Goal: Communication & Community: Connect with others

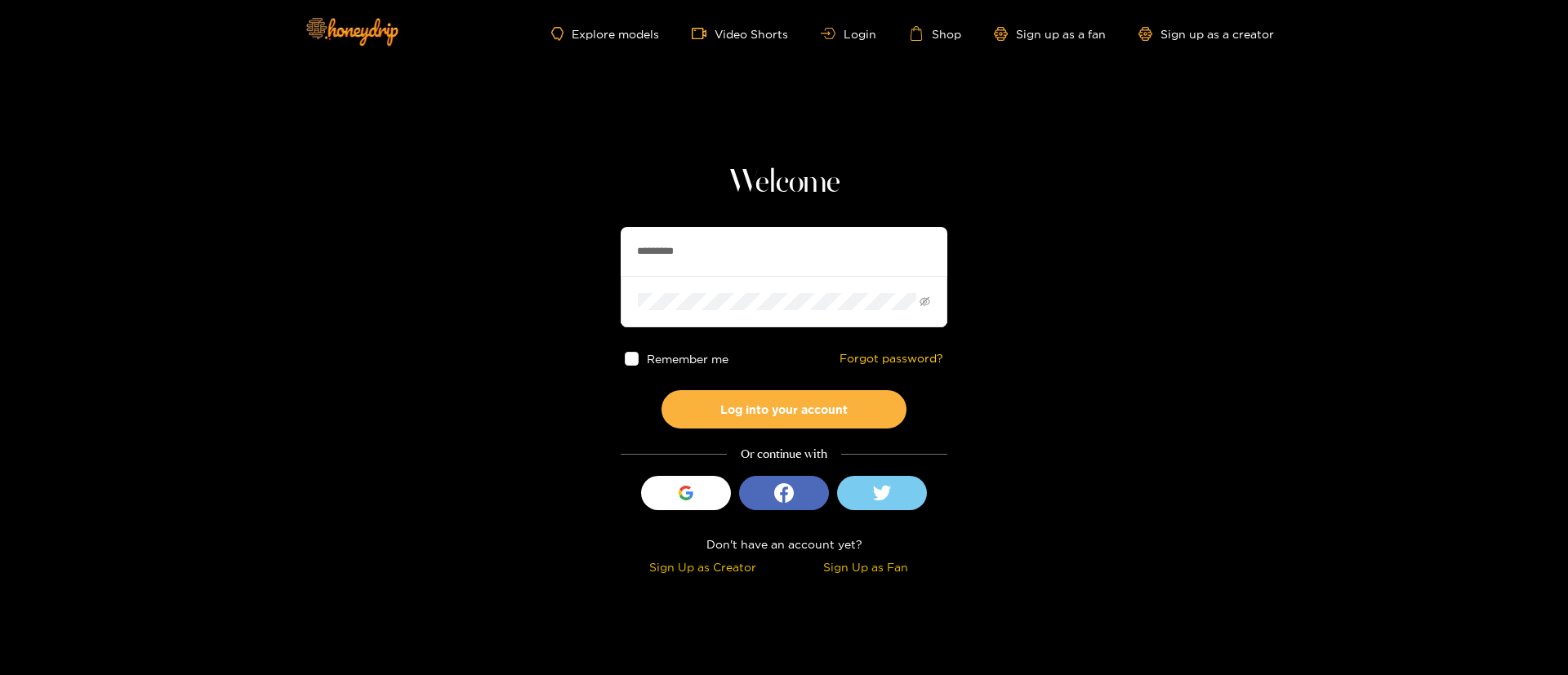
click at [700, 244] on input "*********" at bounding box center [784, 251] width 327 height 49
paste input "text"
type input "********"
click at [766, 413] on button "Log into your account" at bounding box center [784, 409] width 245 height 39
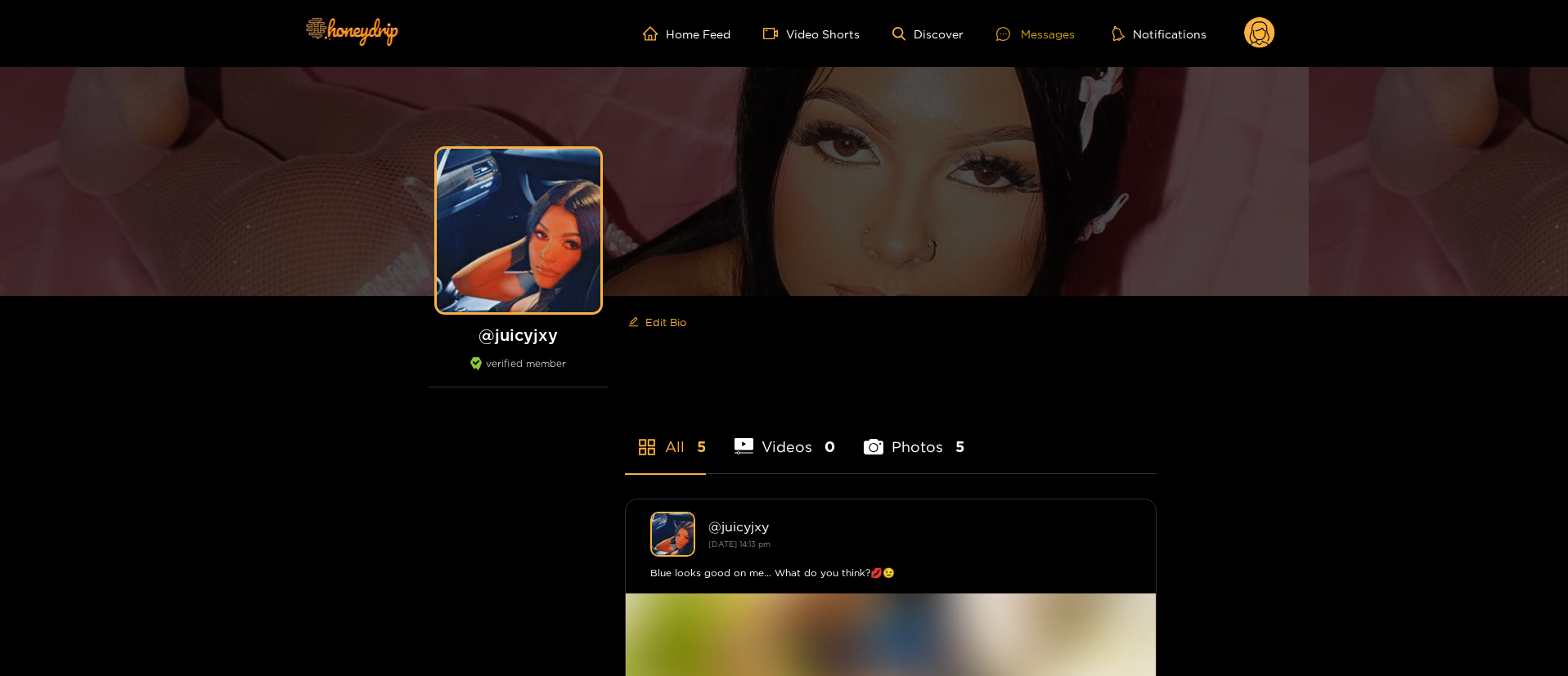
click at [1044, 38] on div "Messages" at bounding box center [1035, 34] width 78 height 19
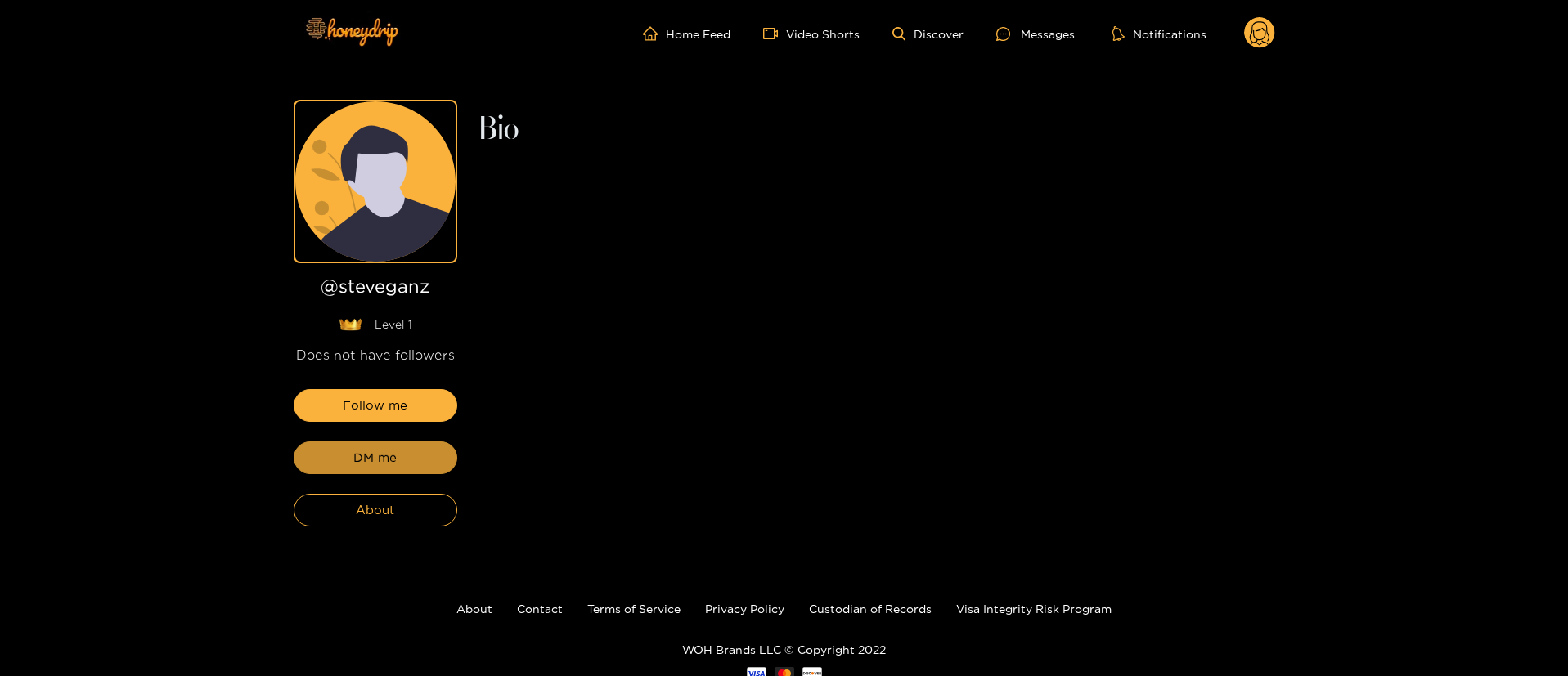
click at [380, 469] on button "DM me" at bounding box center [375, 458] width 164 height 33
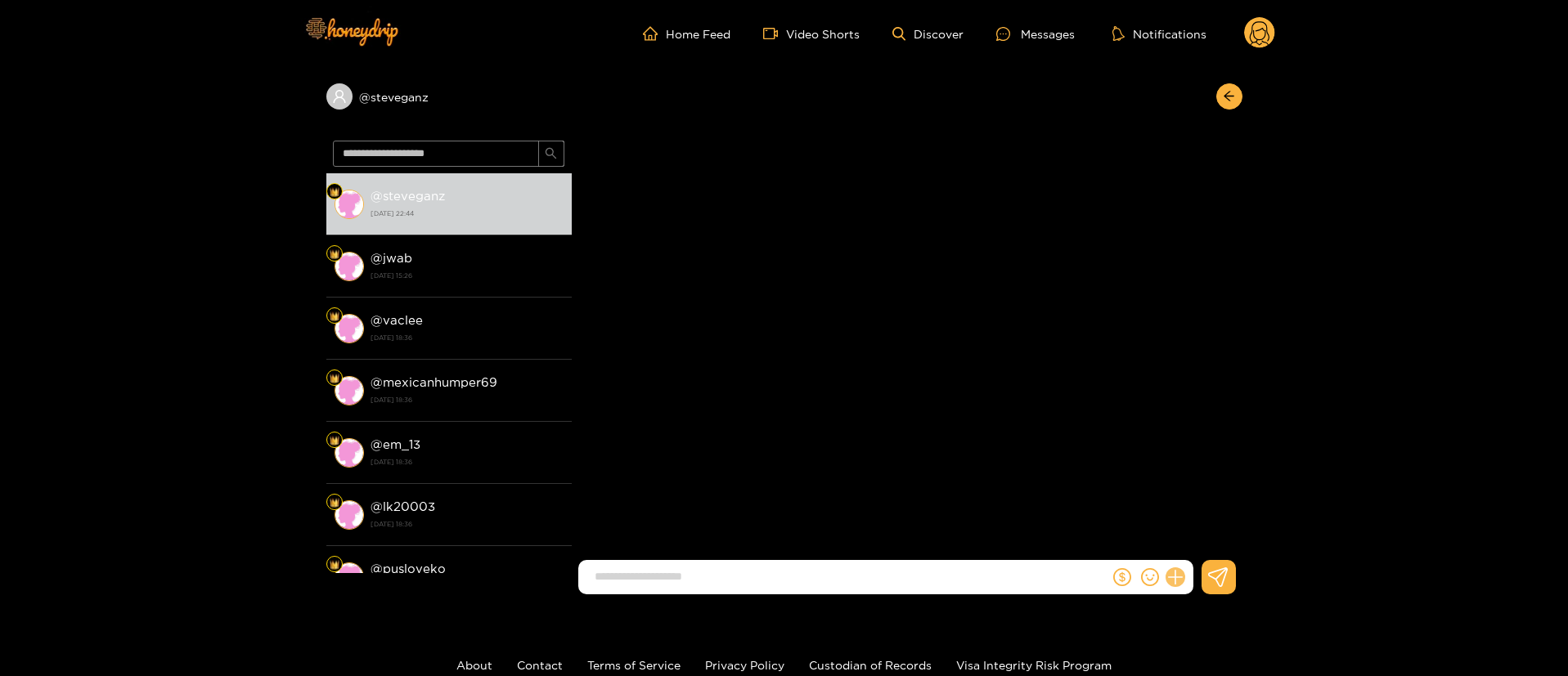
click at [1182, 572] on button at bounding box center [1176, 577] width 28 height 28
click at [1216, 526] on button at bounding box center [1206, 537] width 58 height 37
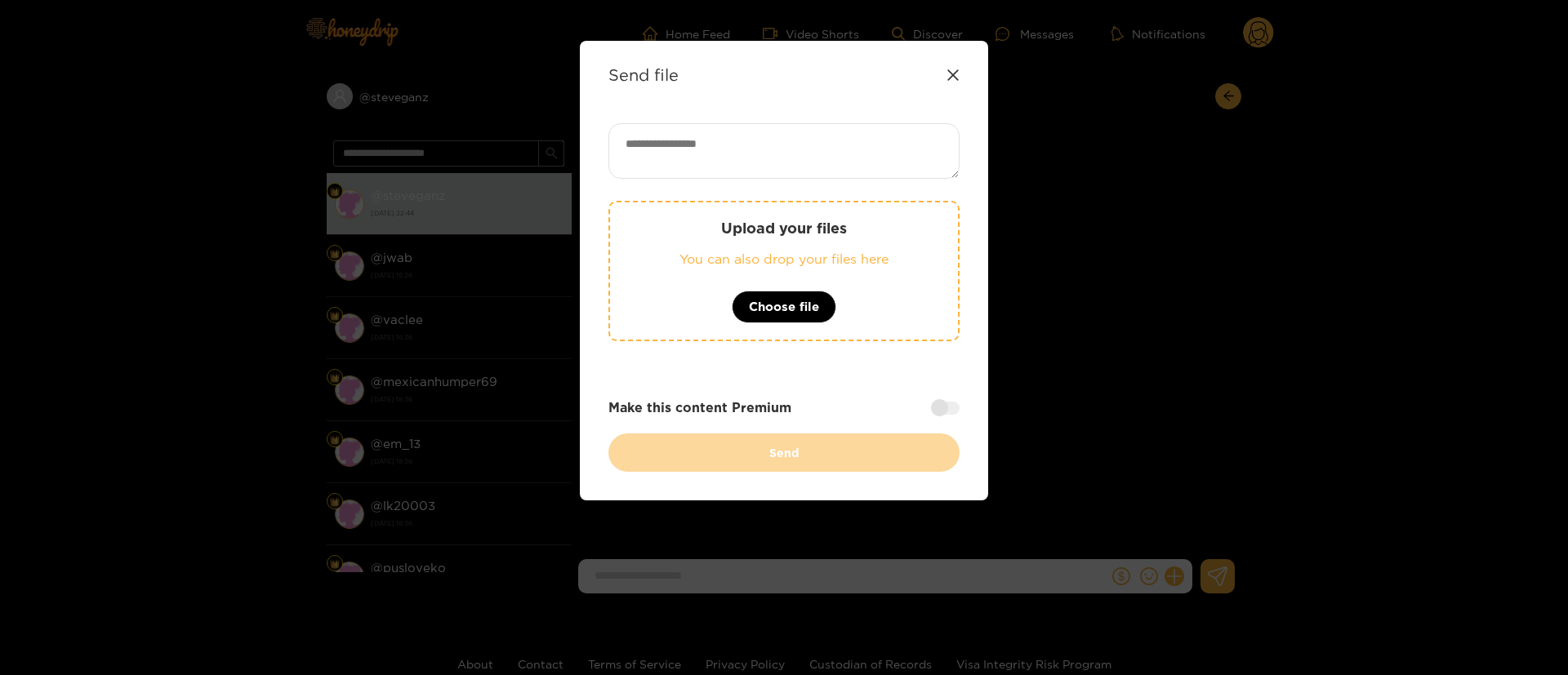
drag, startPoint x: 829, startPoint y: 121, endPoint x: 829, endPoint y: 133, distance: 12.0
click at [829, 131] on div "Send file Upload your files You can also drop your files here Choose file Make …" at bounding box center [784, 271] width 408 height 460
click at [828, 146] on textarea at bounding box center [784, 151] width 352 height 56
click at [701, 172] on textarea at bounding box center [784, 151] width 352 height 56
paste textarea "**********"
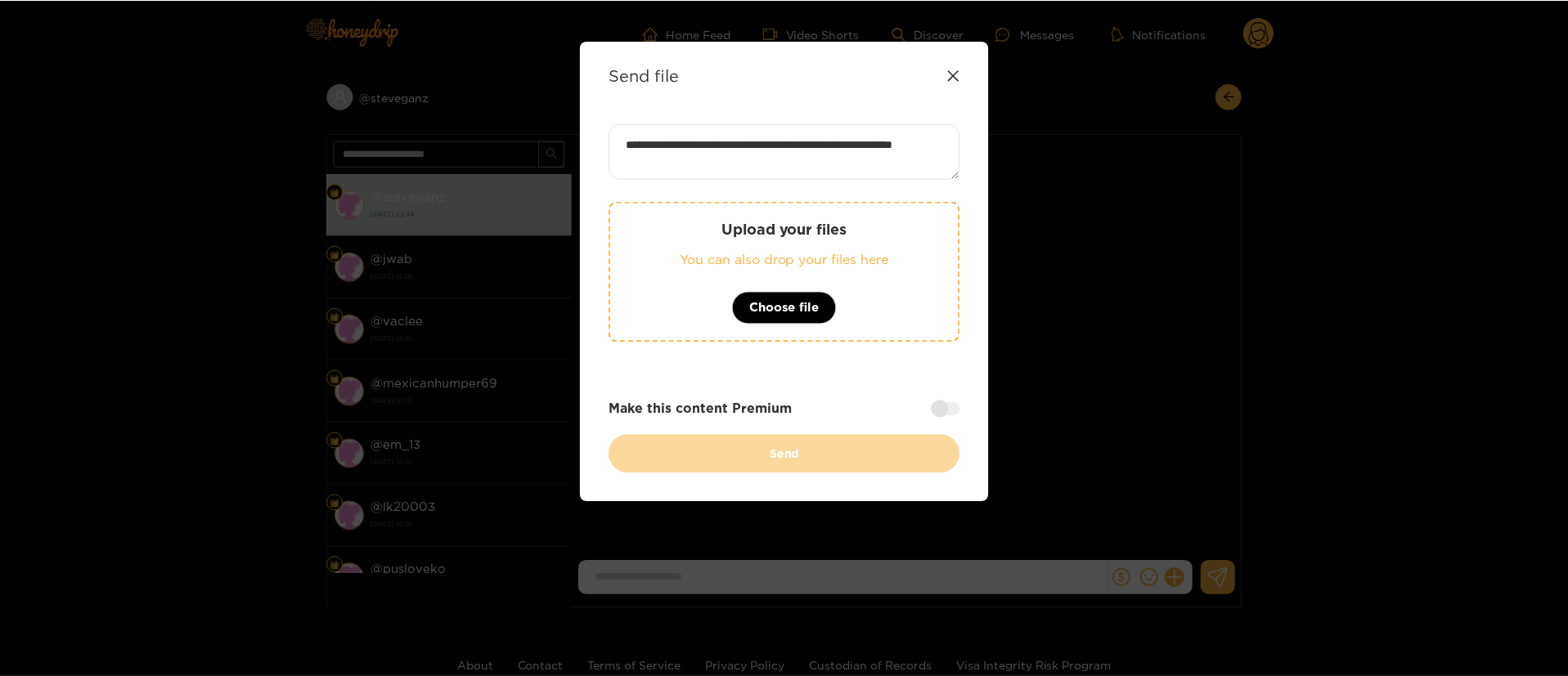
scroll to position [1, 0]
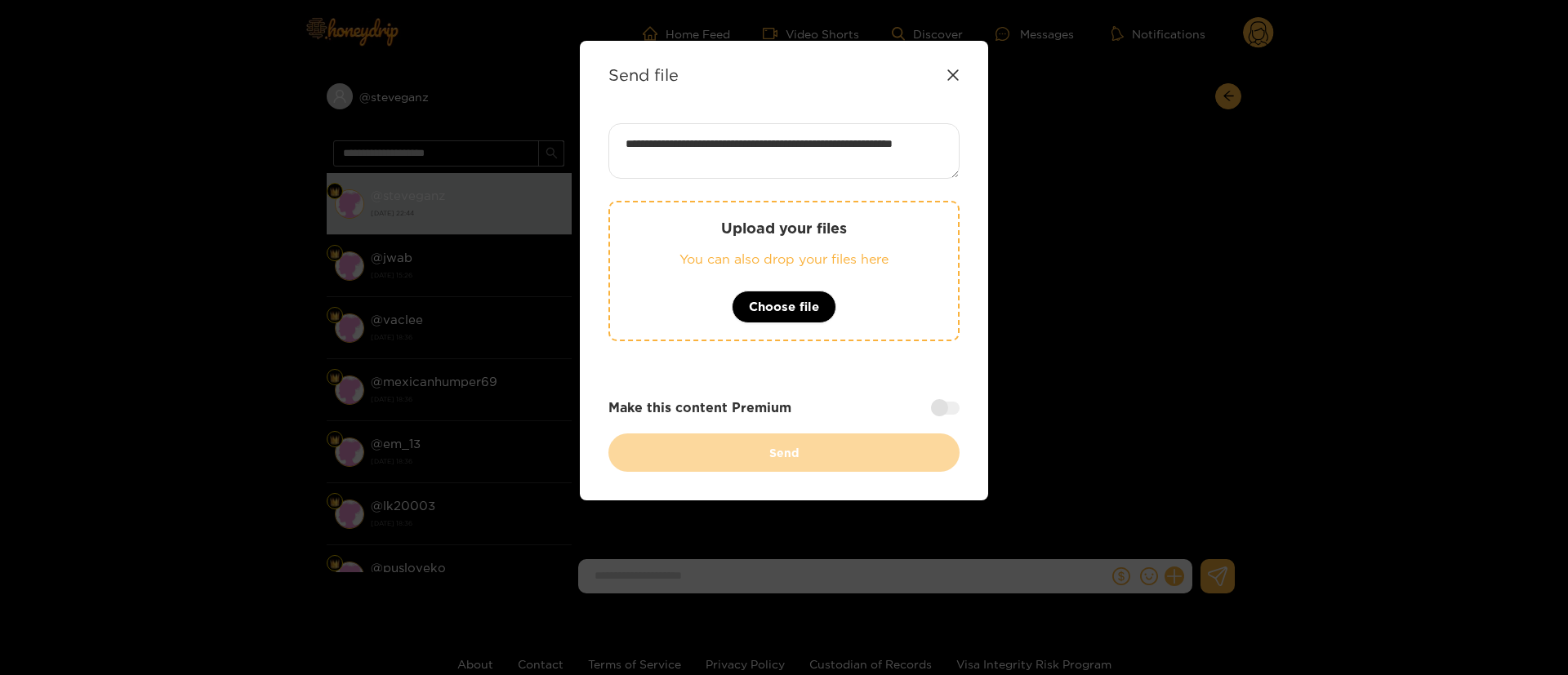
type textarea "**********"
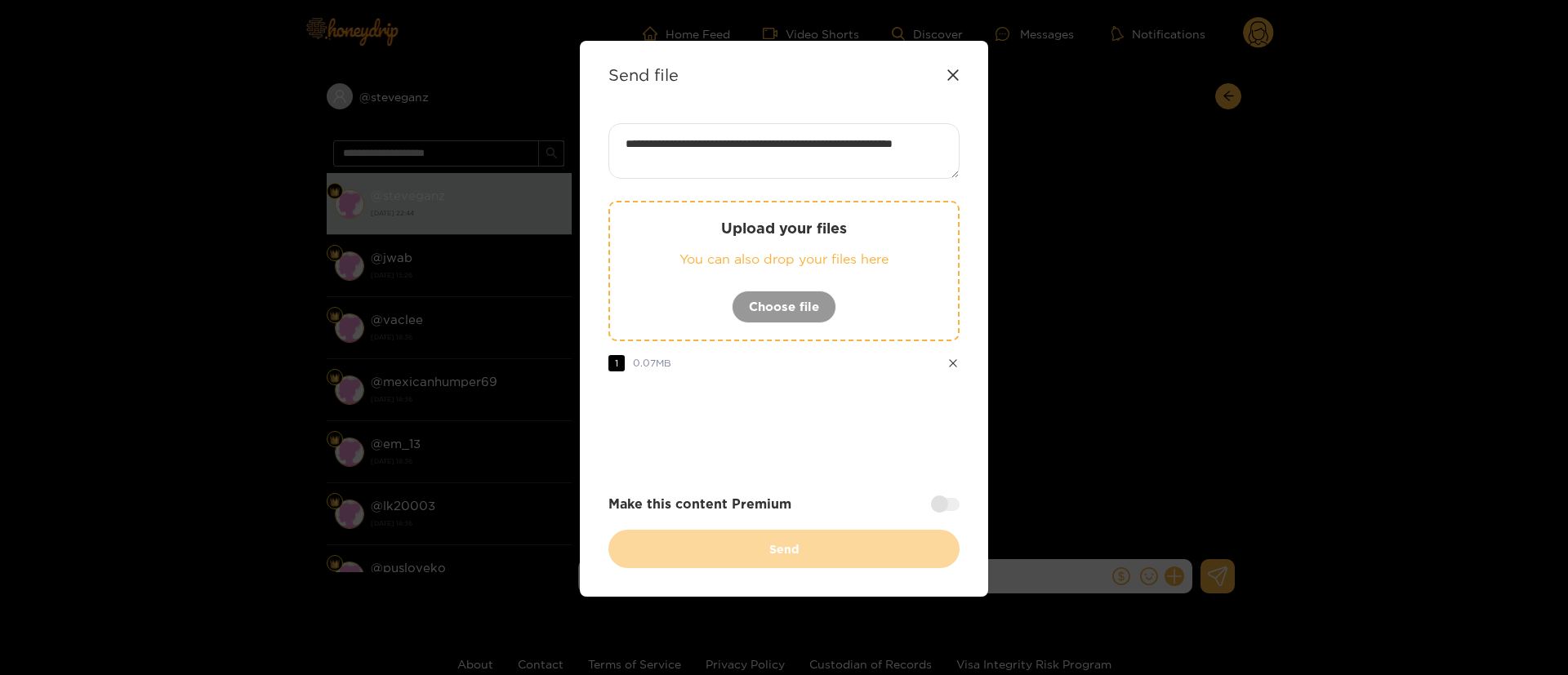
click at [828, 452] on div at bounding box center [784, 429] width 352 height 66
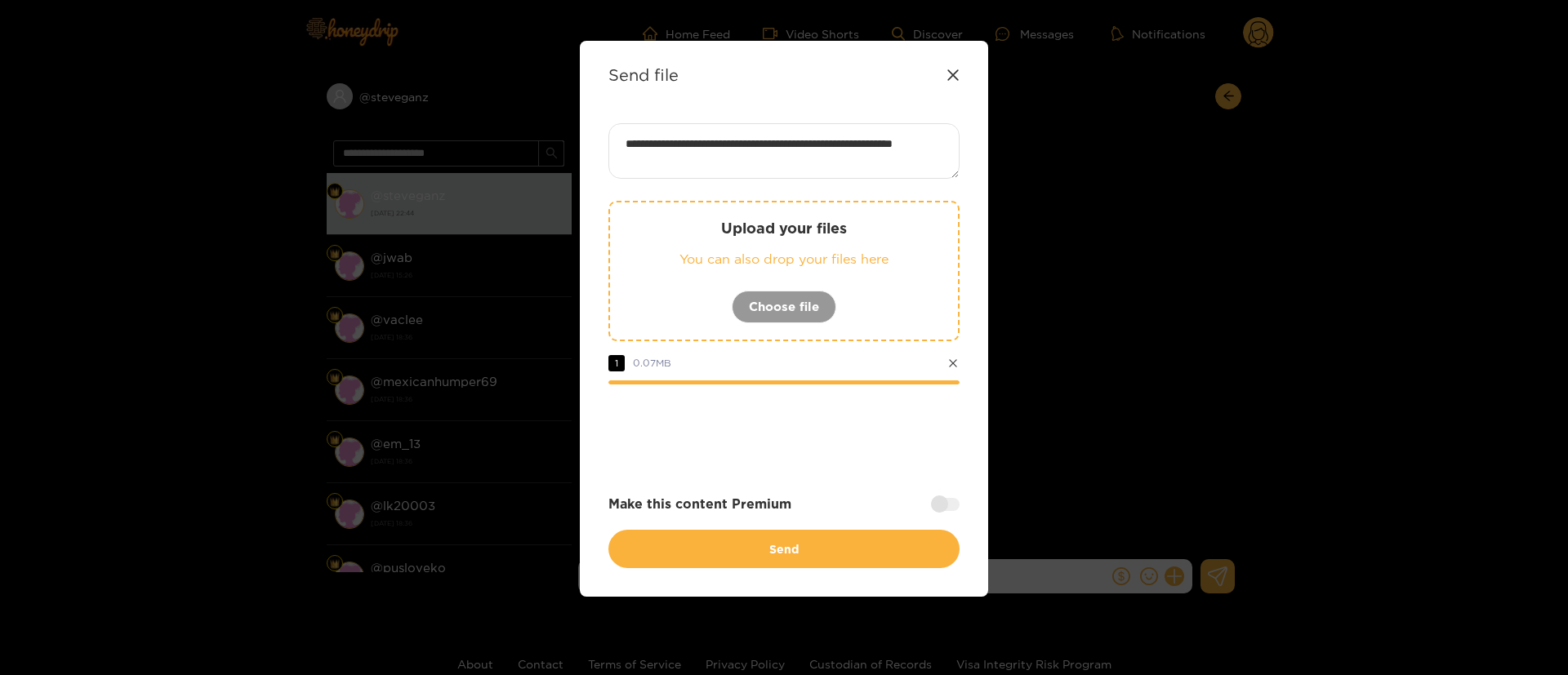
click at [831, 475] on div "**********" at bounding box center [784, 346] width 352 height 445
click at [815, 443] on div at bounding box center [784, 429] width 352 height 66
click at [841, 482] on div "**********" at bounding box center [784, 346] width 352 height 445
click at [880, 428] on div at bounding box center [784, 429] width 352 height 66
click at [821, 408] on div at bounding box center [784, 429] width 352 height 66
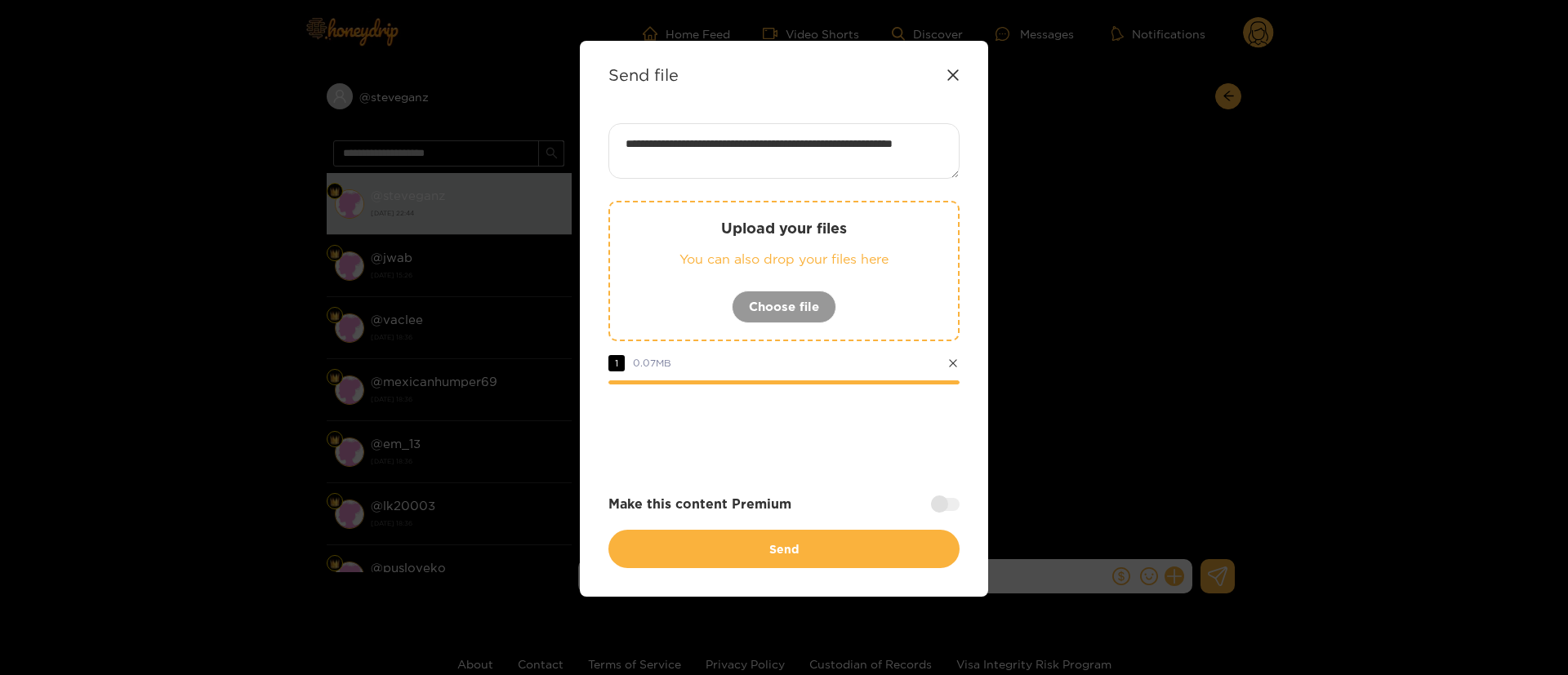
click at [732, 372] on div "Upload your files You can also drop your files here Choose file 1 0.07 MB" at bounding box center [784, 332] width 352 height 261
click at [654, 359] on span "0.07 MB" at bounding box center [652, 363] width 39 height 11
drag, startPoint x: 635, startPoint y: 364, endPoint x: 697, endPoint y: 357, distance: 62.4
click at [697, 357] on div "1 0.07 MB" at bounding box center [784, 363] width 352 height 19
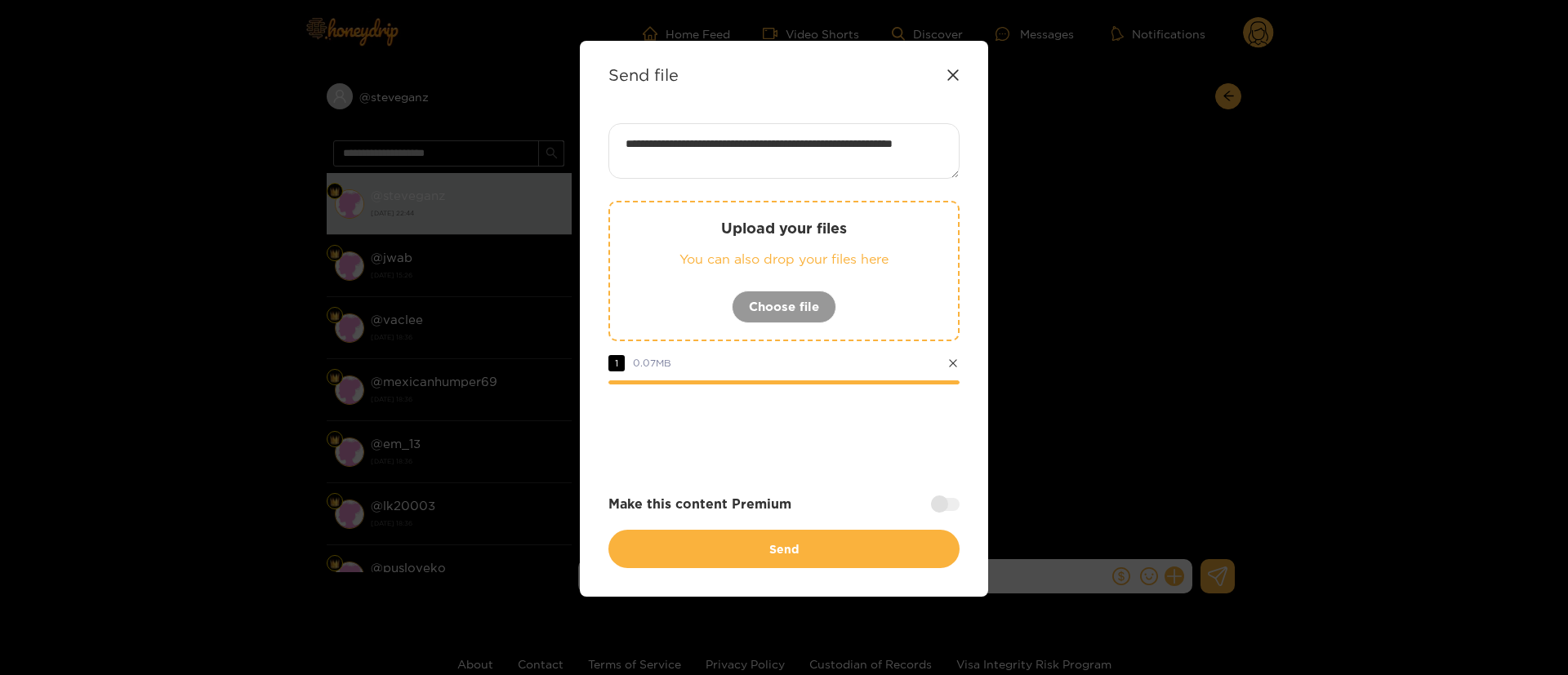
drag, startPoint x: 674, startPoint y: 365, endPoint x: 641, endPoint y: 366, distance: 33.0
click at [641, 366] on div "1 0.07 MB" at bounding box center [784, 363] width 352 height 19
click at [641, 366] on span "0.07 MB" at bounding box center [652, 363] width 39 height 11
drag, startPoint x: 633, startPoint y: 368, endPoint x: 720, endPoint y: 368, distance: 87.0
click at [720, 368] on div "1 0.07 MB" at bounding box center [784, 363] width 352 height 19
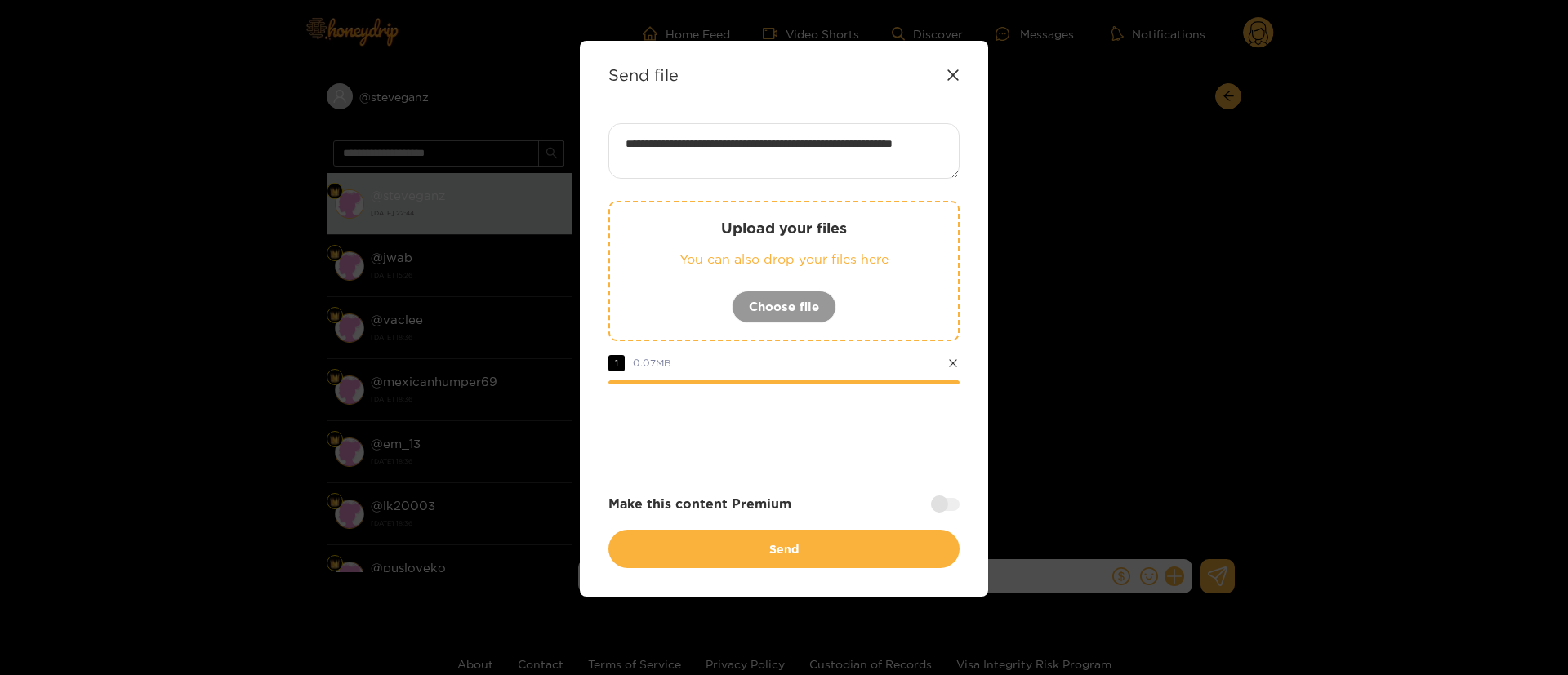
click at [725, 367] on div "1 0.07 MB" at bounding box center [784, 363] width 352 height 19
click at [670, 371] on div "1 0.07 MB" at bounding box center [640, 363] width 63 height 19
click at [661, 362] on span "0.07 MB" at bounding box center [652, 363] width 39 height 11
drag, startPoint x: 633, startPoint y: 368, endPoint x: 717, endPoint y: 370, distance: 84.0
click at [717, 370] on div "1 0.07 MB" at bounding box center [784, 363] width 352 height 19
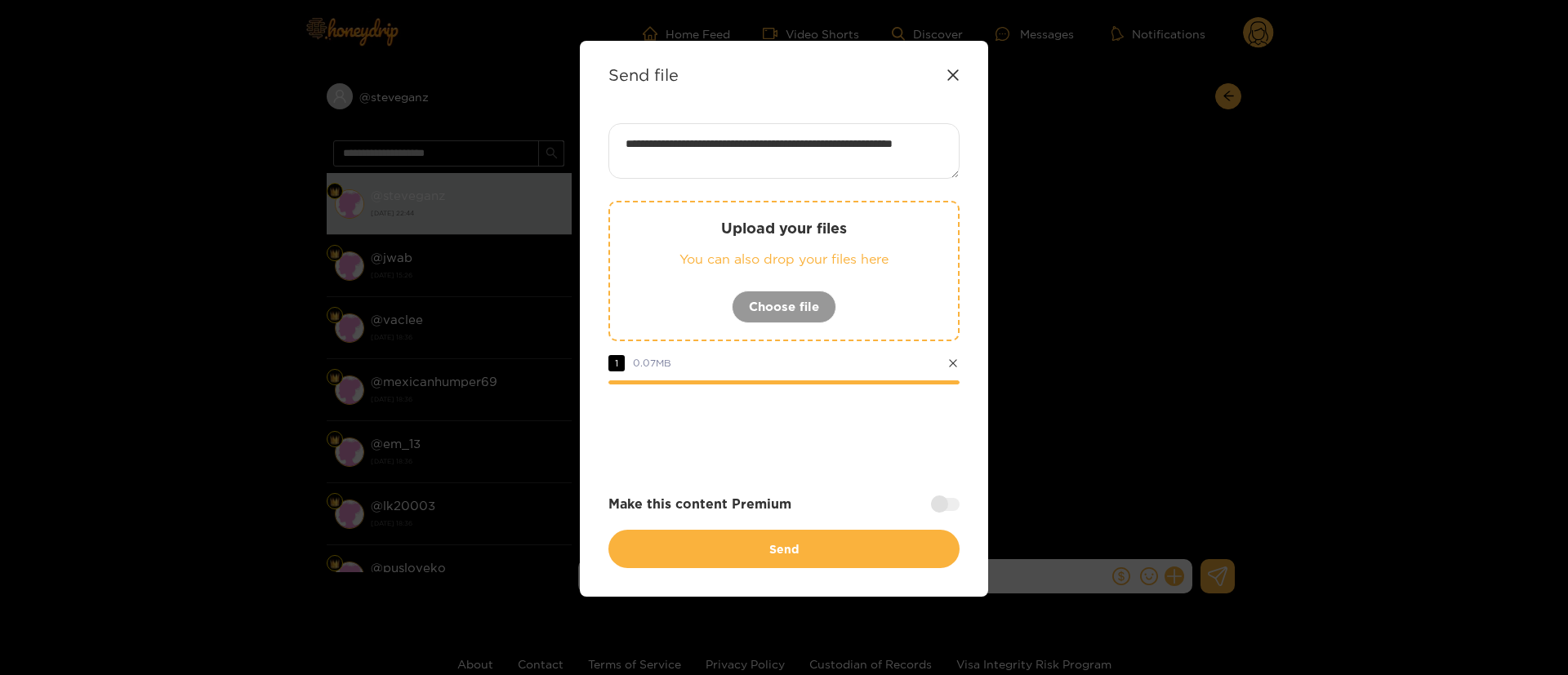
click at [725, 369] on div "1 0.07 MB" at bounding box center [784, 363] width 352 height 19
drag, startPoint x: 785, startPoint y: 442, endPoint x: 865, endPoint y: 467, distance: 83.8
click at [785, 443] on div at bounding box center [784, 429] width 352 height 66
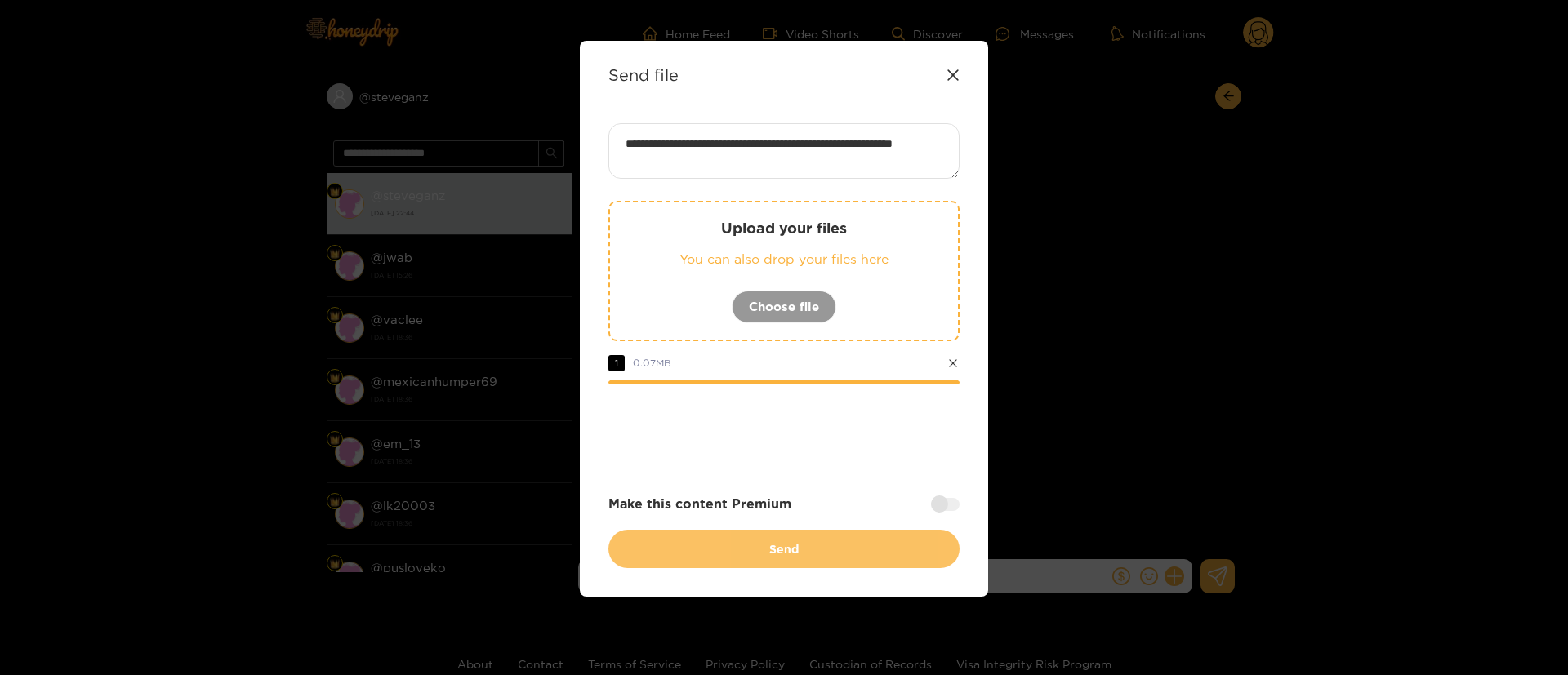
click at [851, 548] on button "Send" at bounding box center [784, 549] width 352 height 39
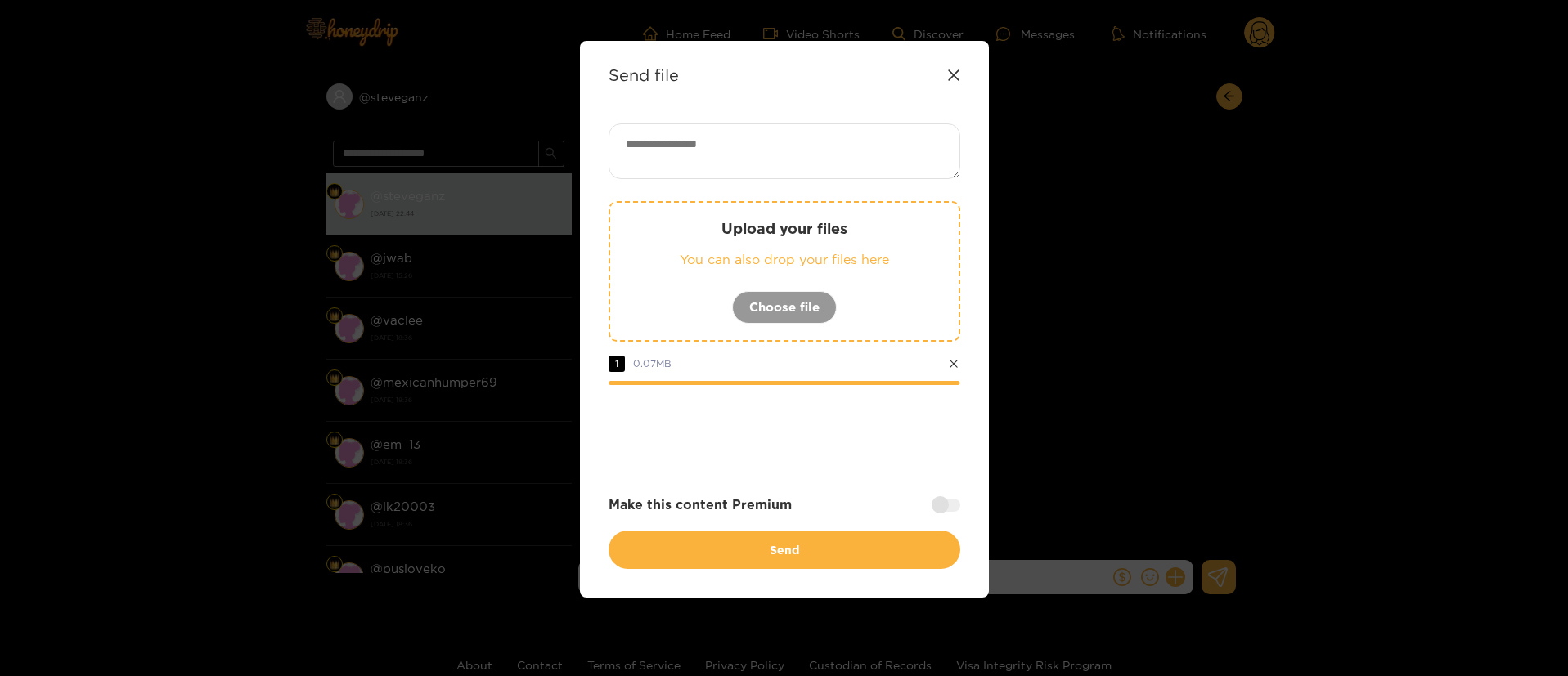
scroll to position [0, 0]
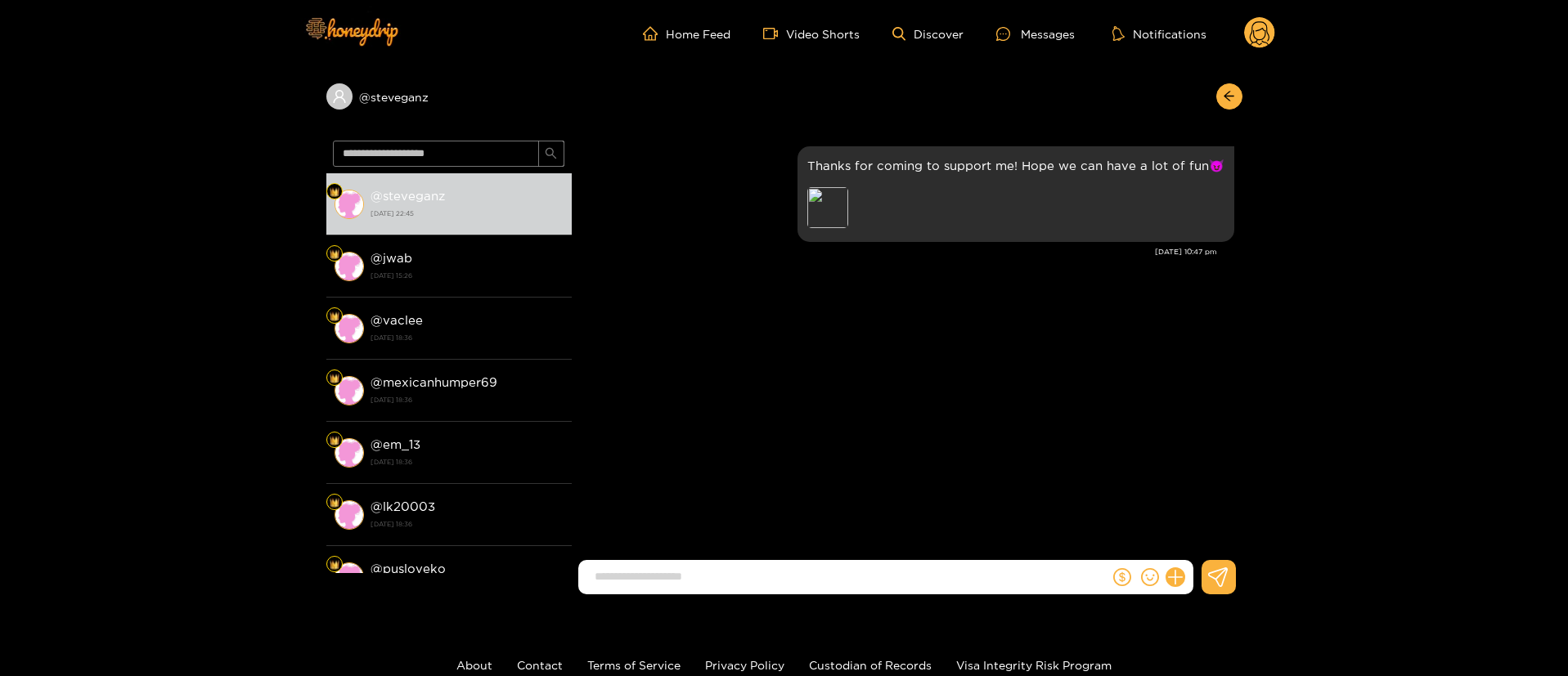
click at [873, 467] on div "Steve Ganz Thanks for coming to support me! Hope we can have a lot of fun😈 Prev…" at bounding box center [907, 350] width 670 height 431
click at [1258, 37] on circle at bounding box center [1260, 33] width 31 height 31
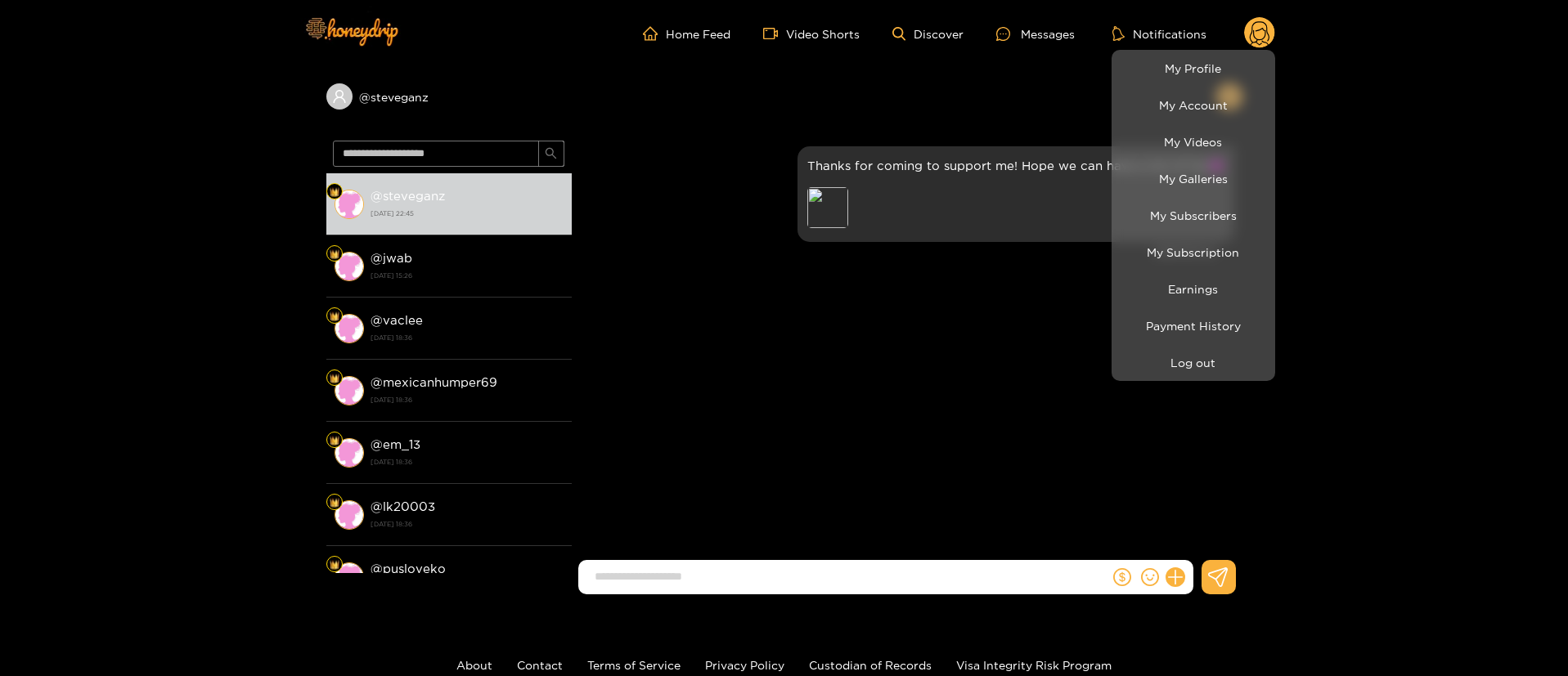
click at [1197, 346] on li "Log out" at bounding box center [1193, 363] width 164 height 37
click at [1184, 362] on button "Log out" at bounding box center [1193, 363] width 155 height 29
